Goal: Task Accomplishment & Management: Manage account settings

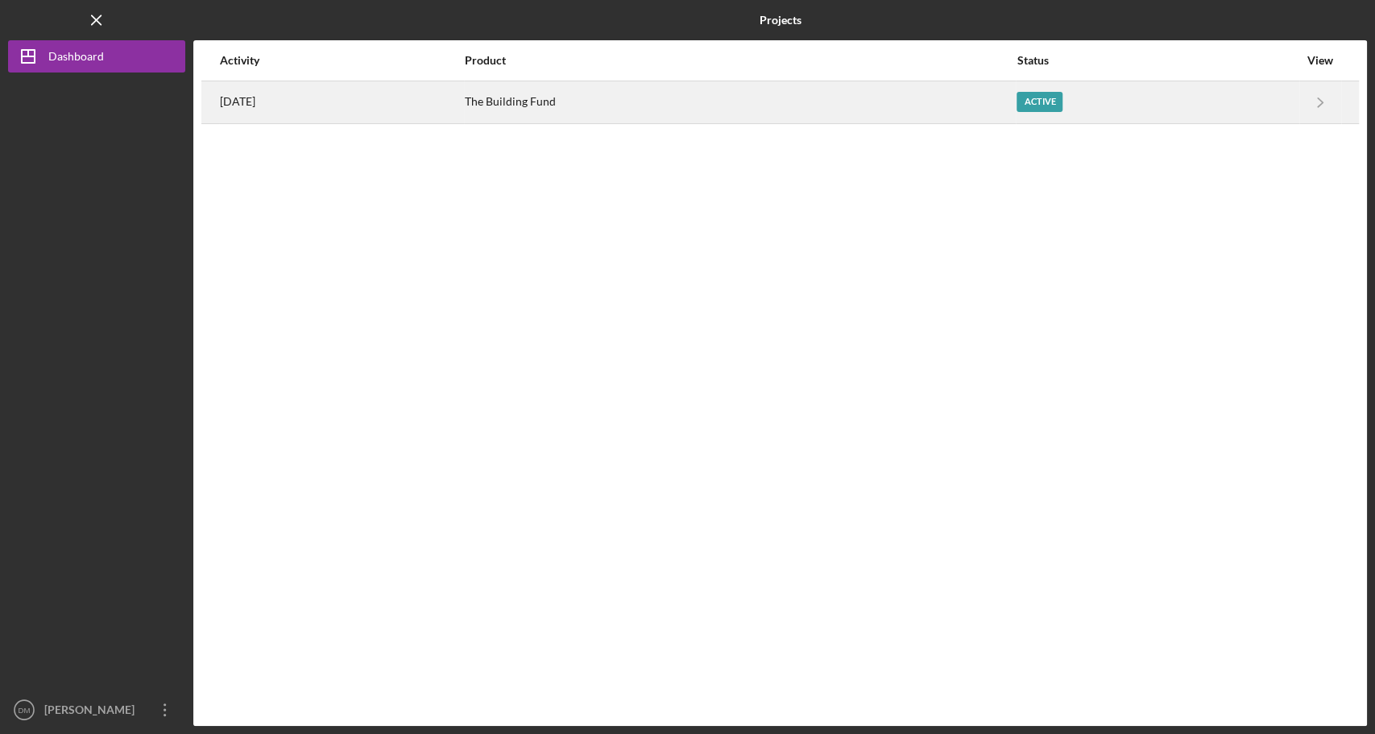
click at [1141, 93] on div "Active" at bounding box center [1157, 102] width 282 height 40
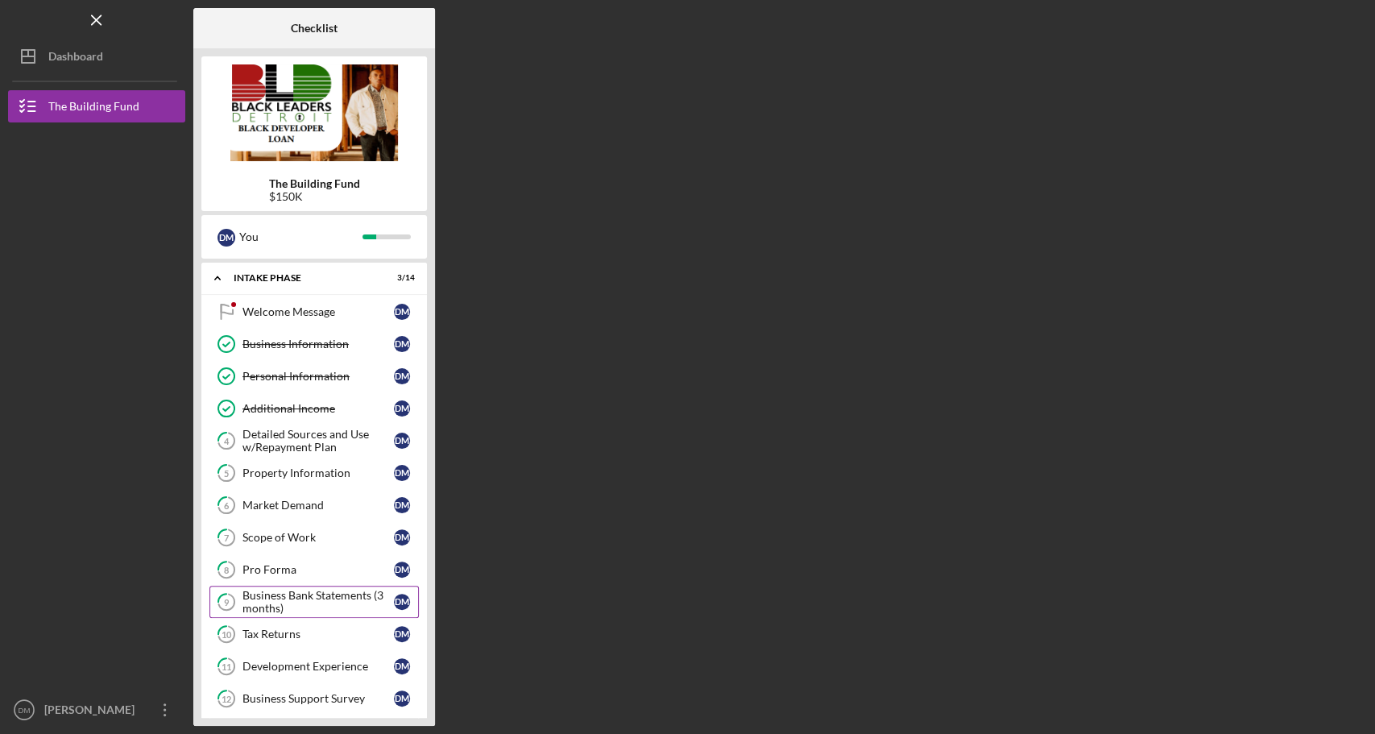
click at [286, 589] on div "Business Bank Statements (3 months)" at bounding box center [317, 602] width 151 height 26
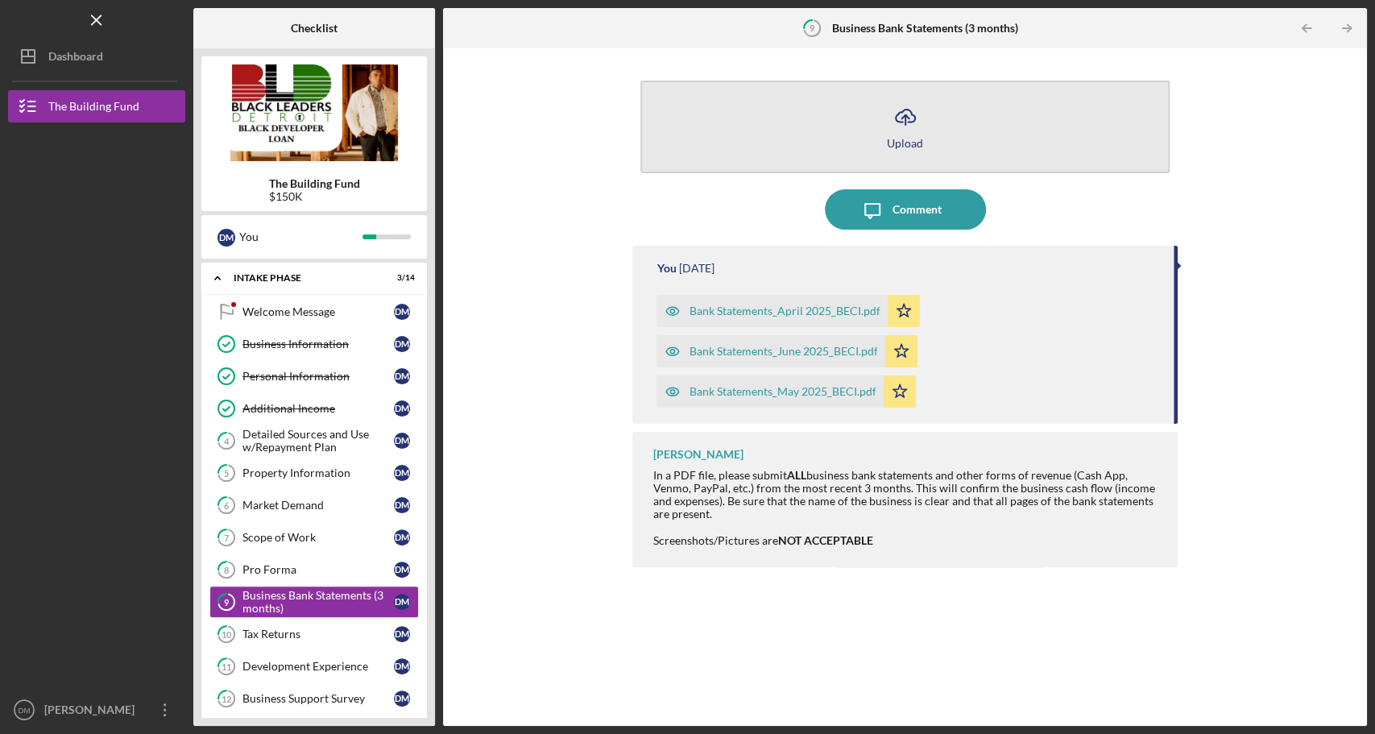
click at [894, 137] on div "Upload" at bounding box center [905, 143] width 36 height 12
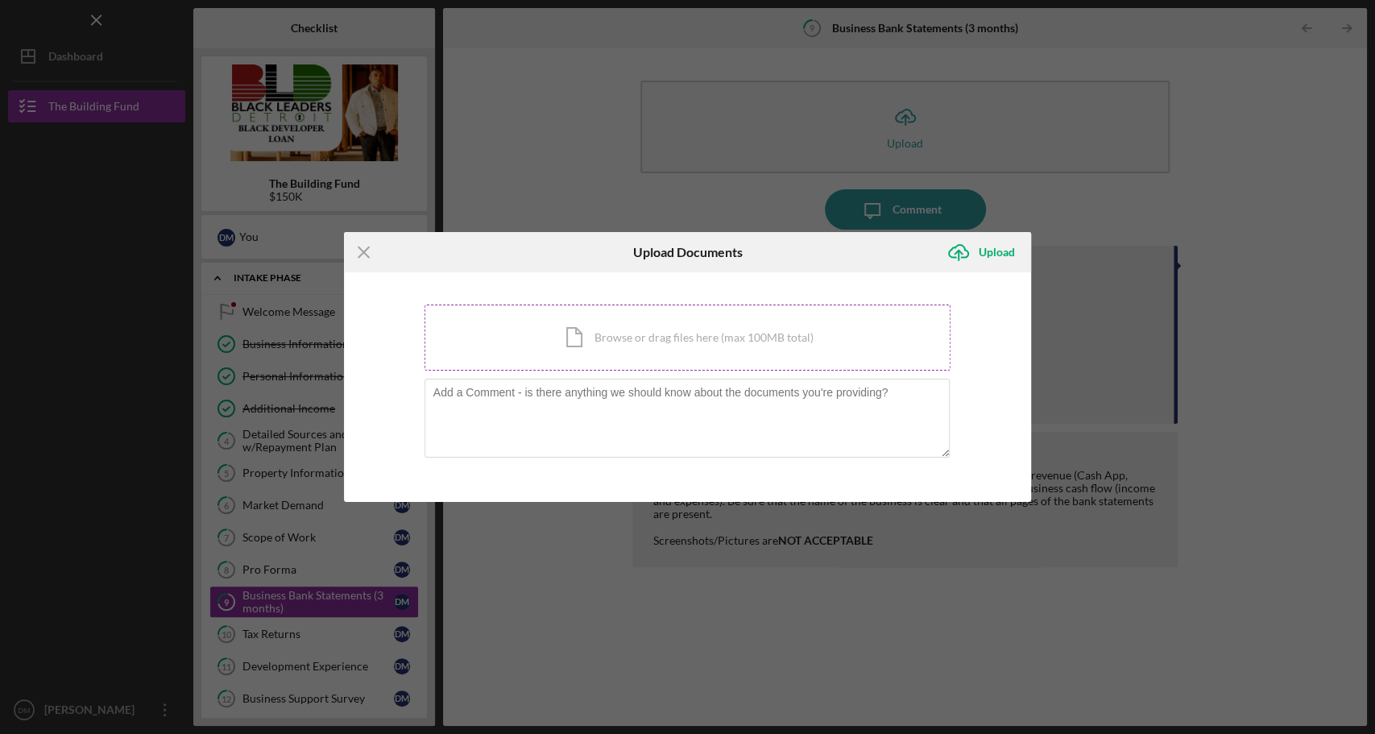
click at [627, 362] on div "Icon/Document Browse or drag files here (max 100MB total) Tap to choose files o…" at bounding box center [687, 337] width 527 height 66
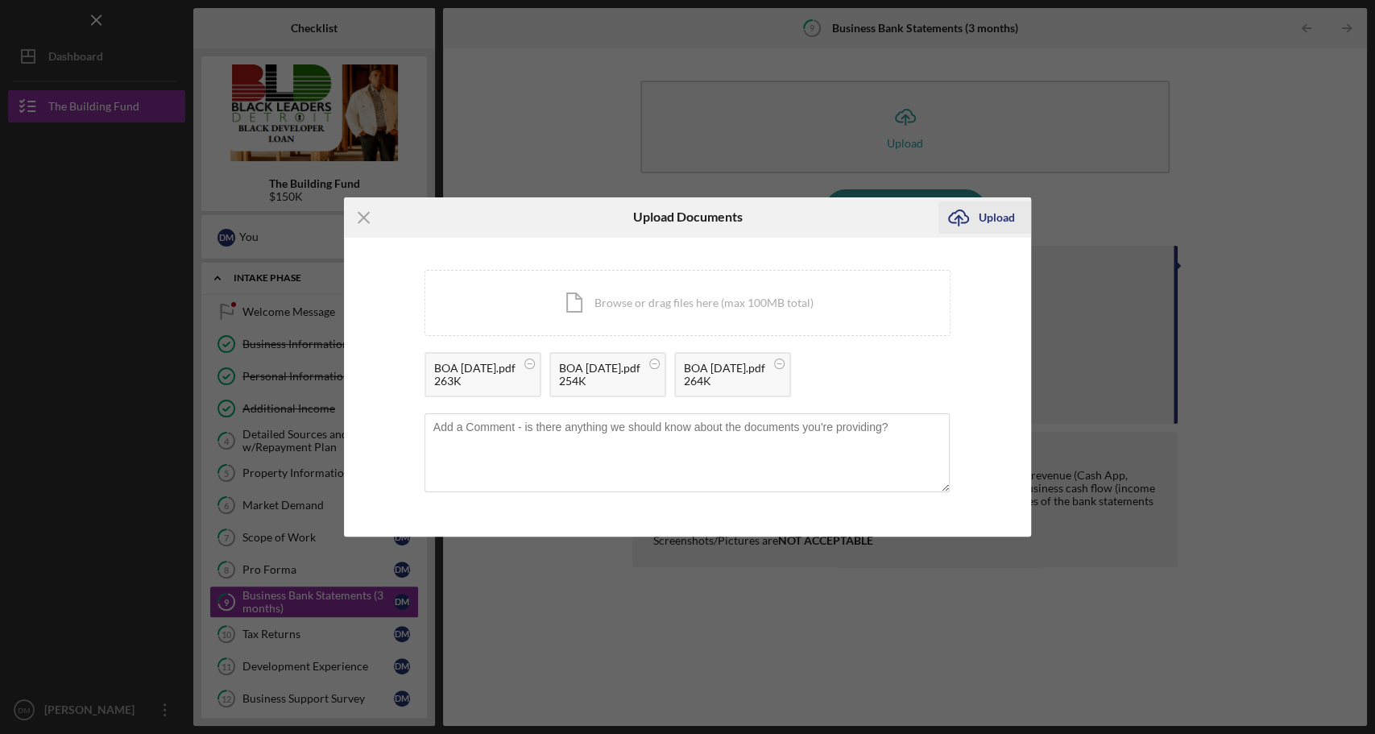
click at [995, 212] on div "Upload" at bounding box center [996, 217] width 36 height 32
